Goal: Information Seeking & Learning: Learn about a topic

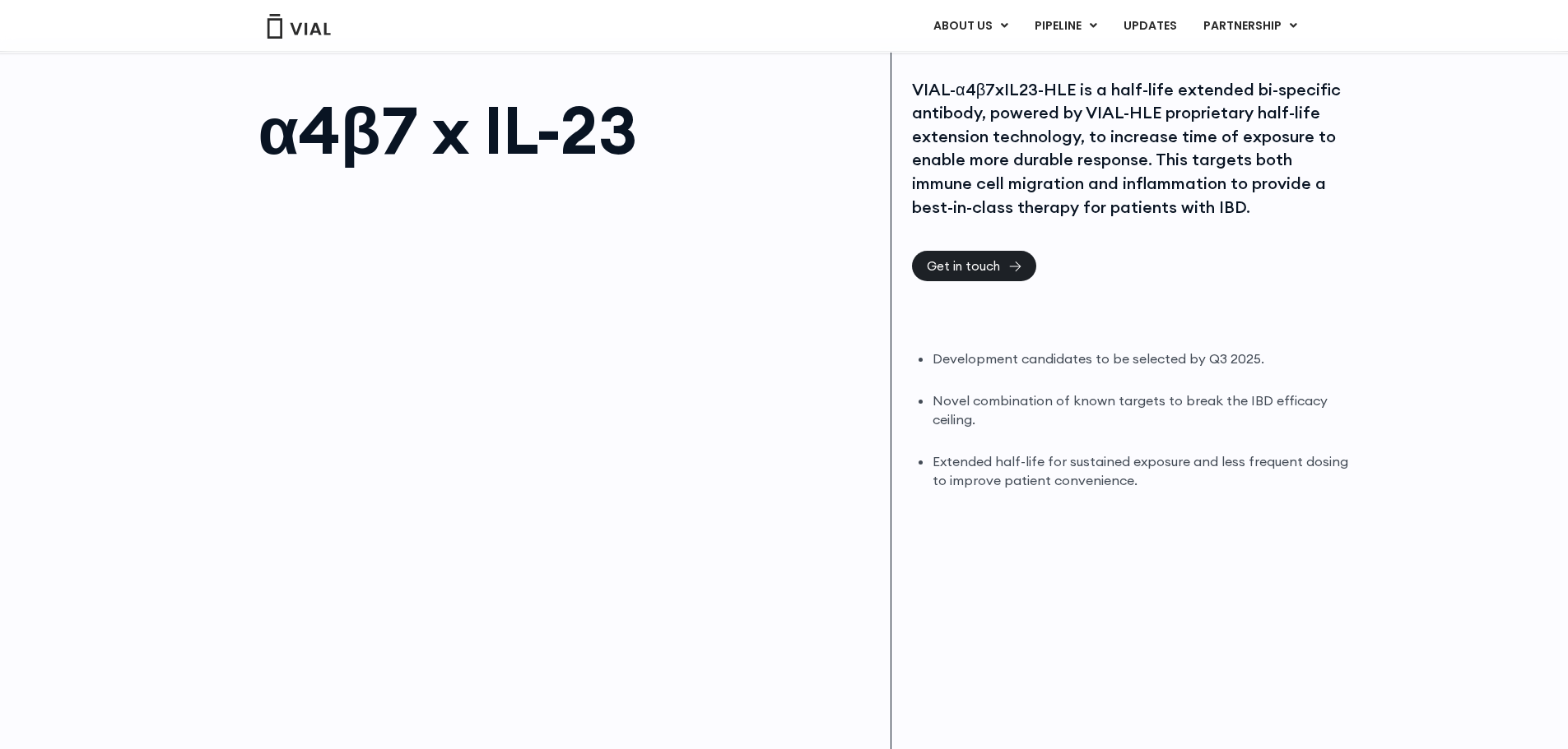
scroll to position [18, 0]
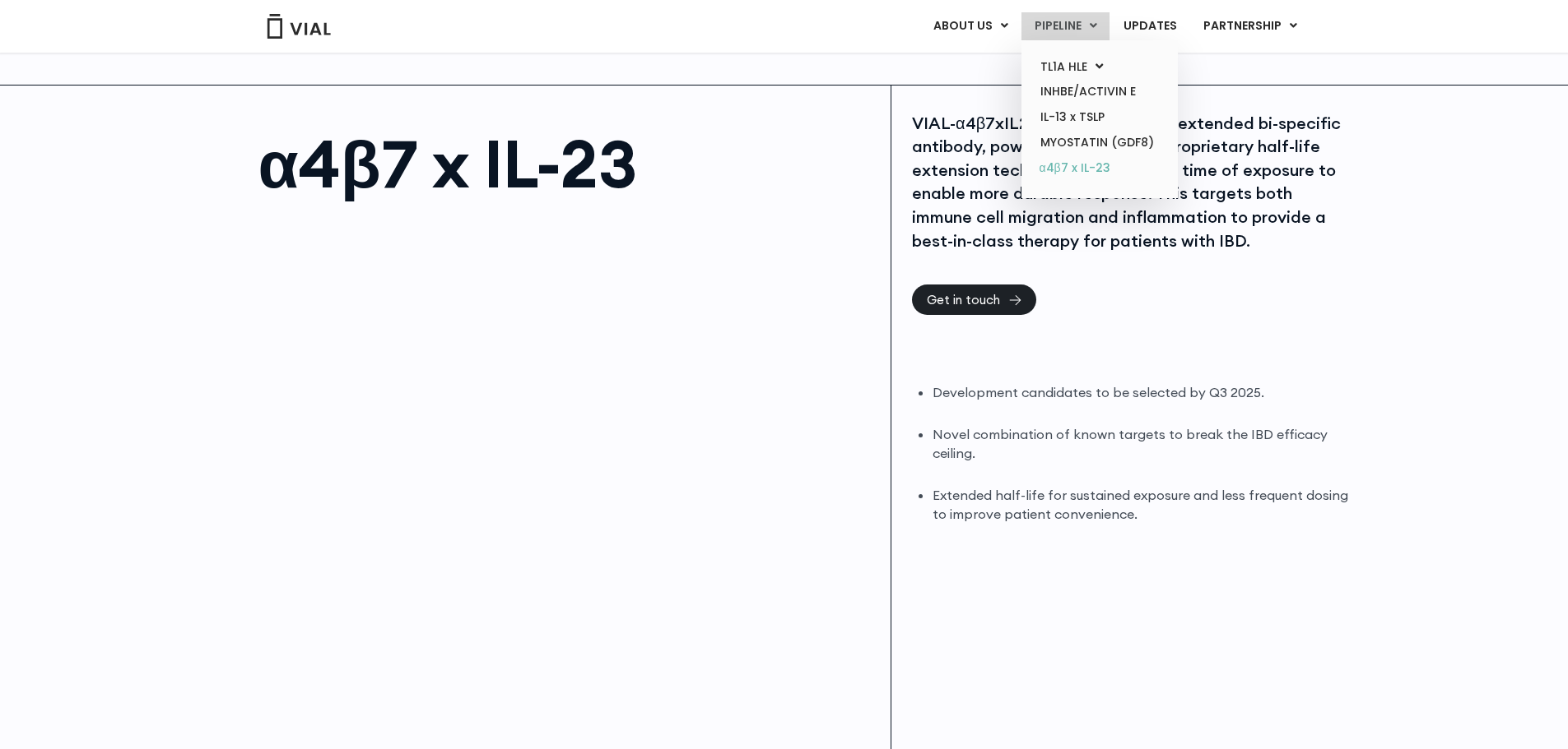
click at [1072, 163] on link "α4β7 x IL-23" at bounding box center [1099, 168] width 144 height 26
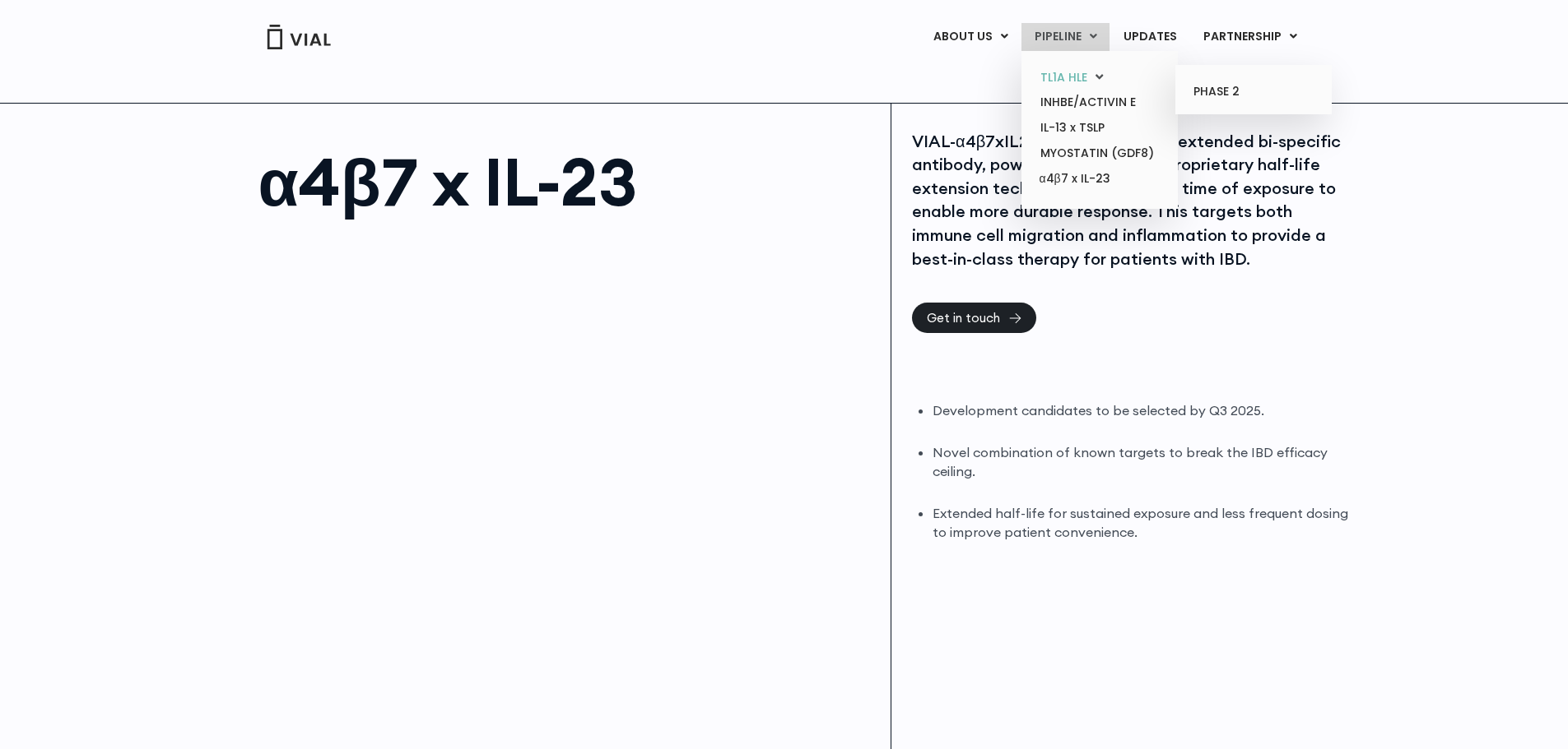
click at [1063, 76] on link "TL1A HLE" at bounding box center [1099, 78] width 144 height 26
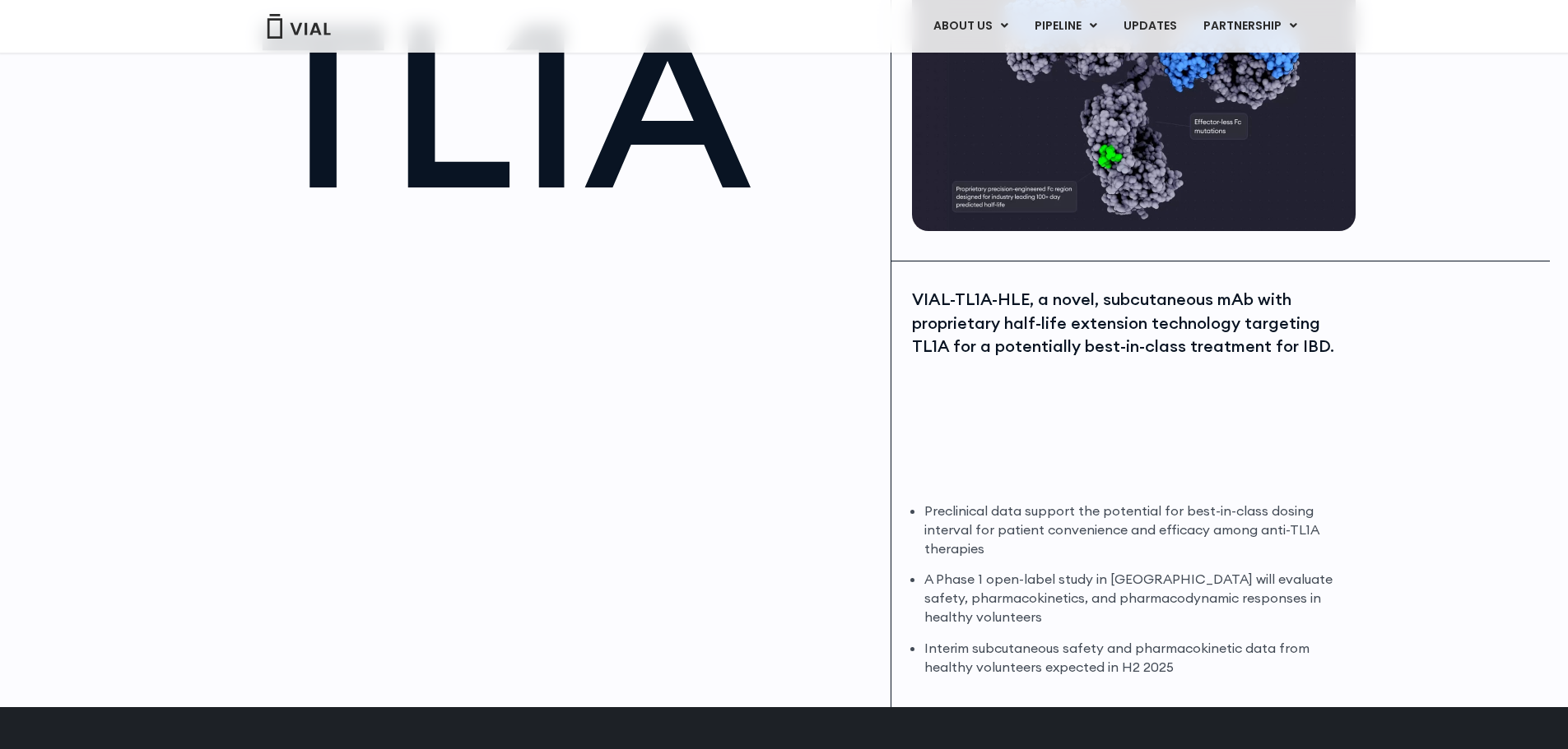
scroll to position [165, 0]
